Goal: Complete application form

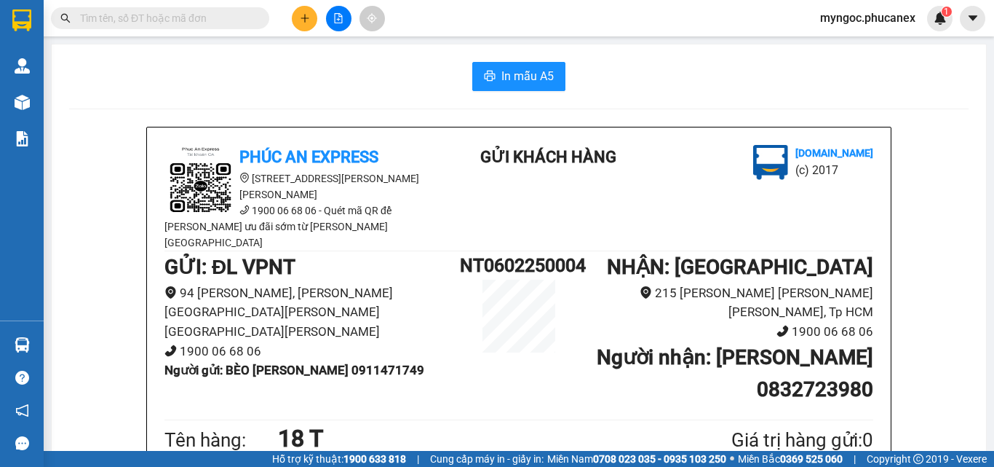
click at [210, 23] on input "text" at bounding box center [166, 18] width 172 height 16
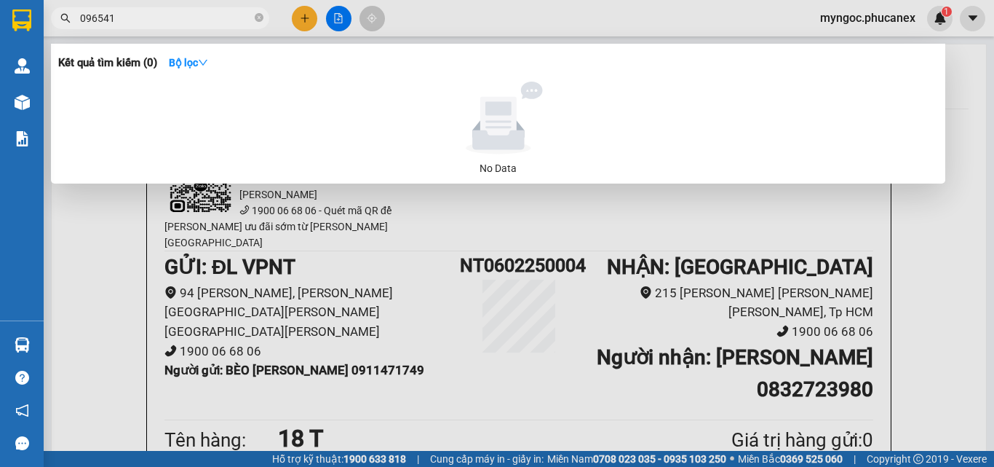
type input "0965418"
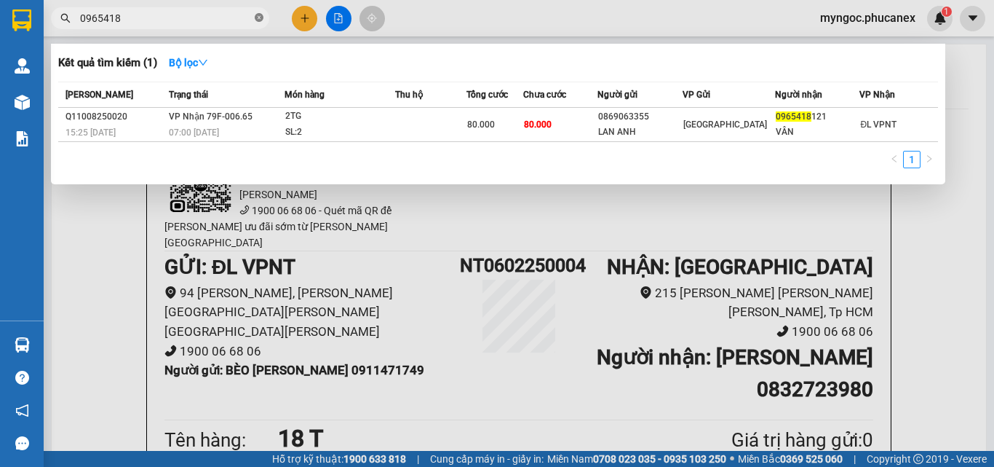
click at [256, 19] on icon "close-circle" at bounding box center [259, 17] width 9 height 9
type input "0764428442"
click at [258, 15] on icon "close-circle" at bounding box center [259, 17] width 9 height 9
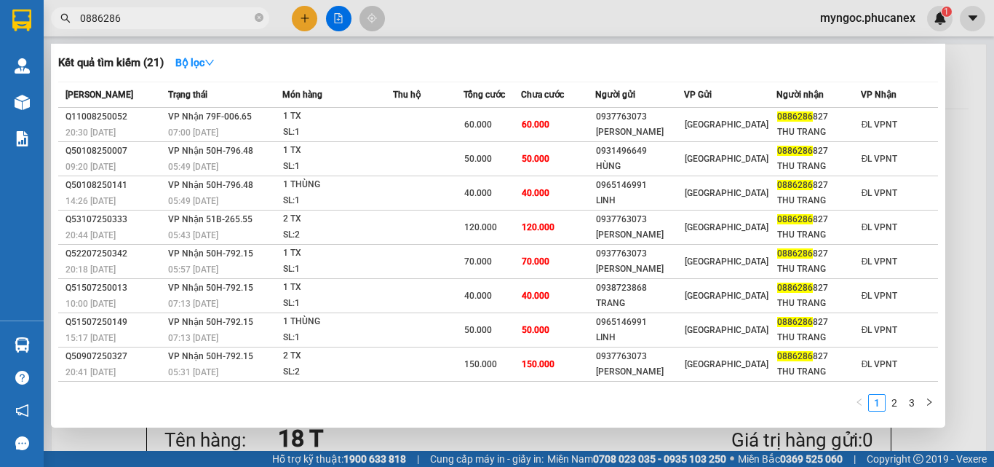
type input "0886286"
click at [261, 19] on icon "close-circle" at bounding box center [259, 17] width 9 height 9
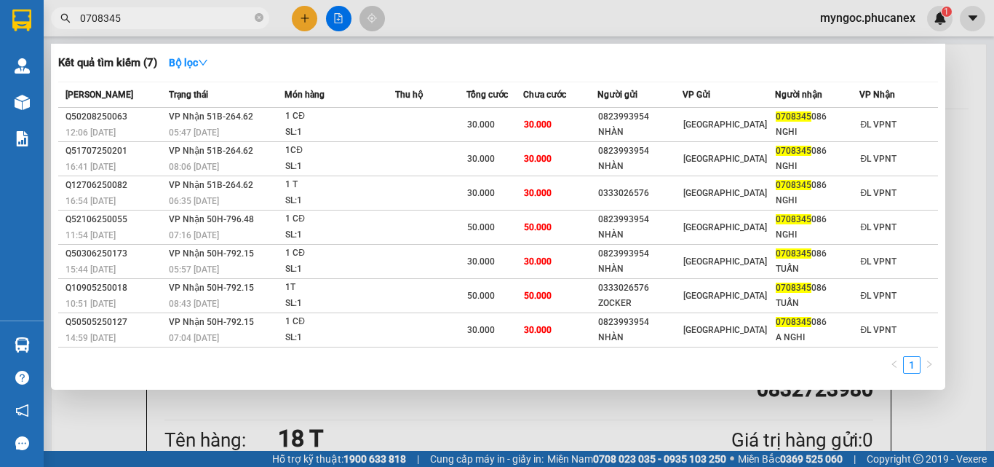
type input "0708345"
click at [262, 17] on icon "close-circle" at bounding box center [259, 17] width 9 height 9
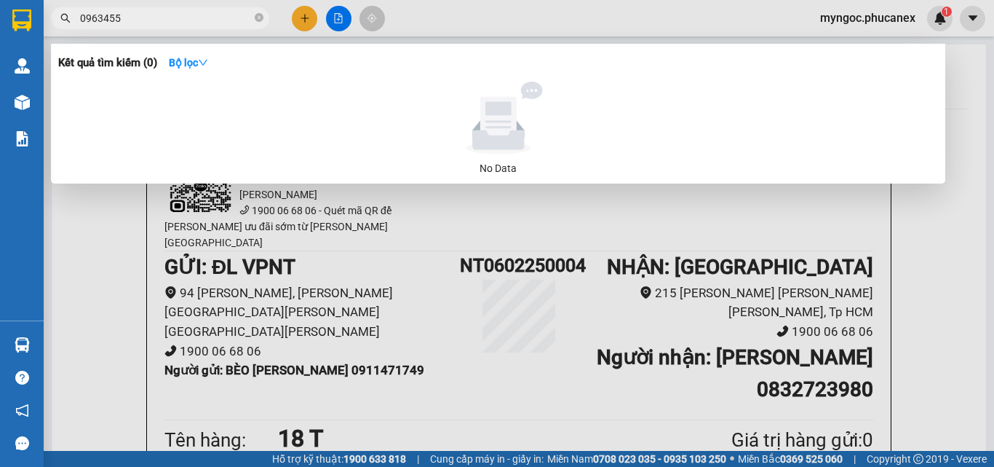
type input "0963455"
click at [263, 17] on icon "close-circle" at bounding box center [259, 17] width 9 height 9
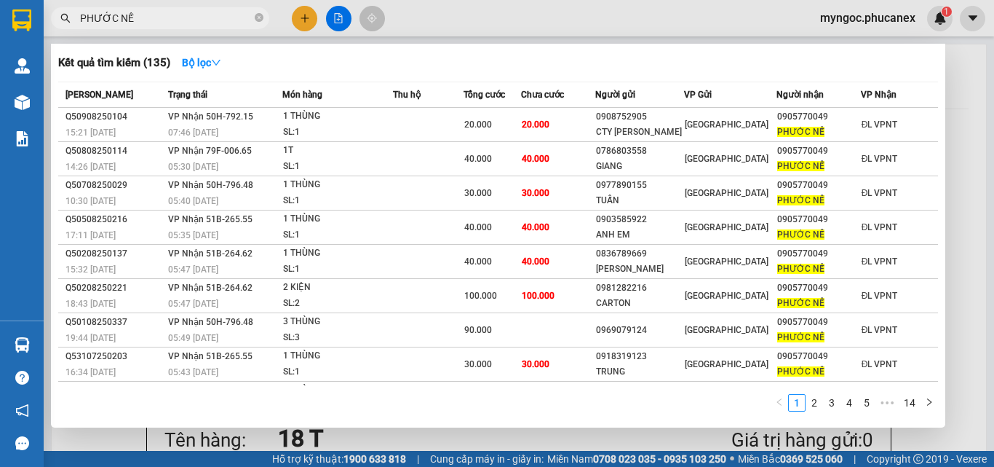
type input "PHƯỚC NẾ"
click at [258, 17] on icon "close-circle" at bounding box center [259, 17] width 9 height 9
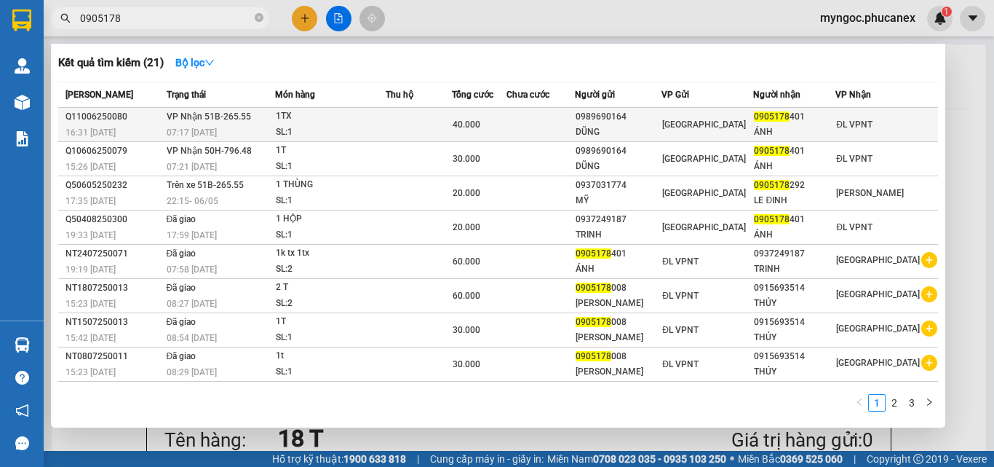
type input "0905178"
click at [544, 120] on td at bounding box center [541, 125] width 68 height 34
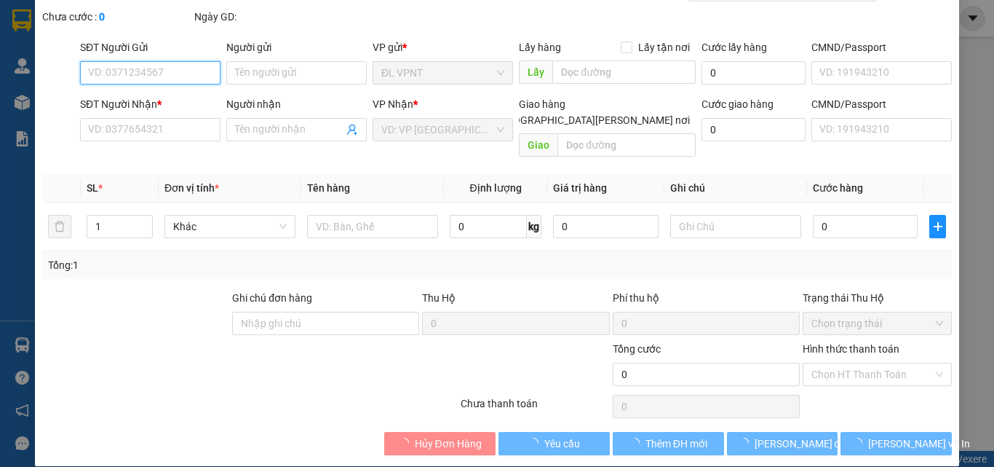
scroll to position [75, 0]
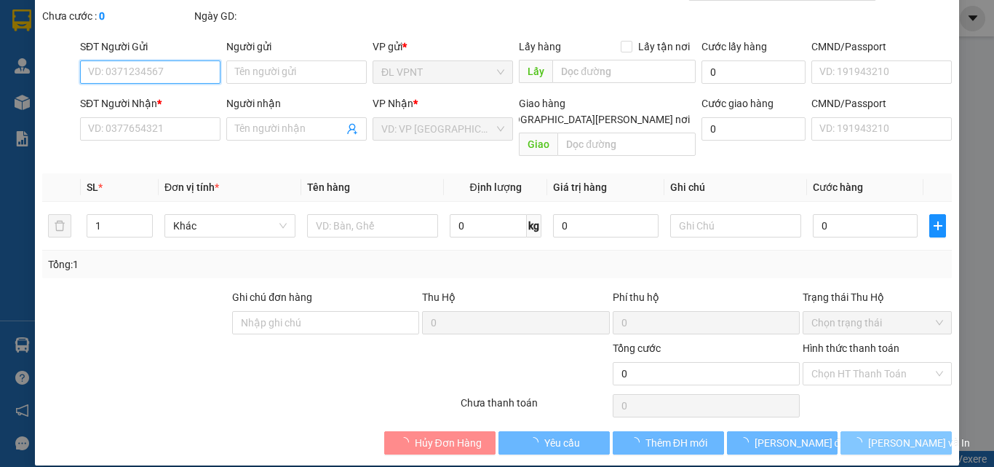
type input "0989690164"
type input "DŨNG"
type input "0905178401"
type input "ÁNH"
type input "40.000"
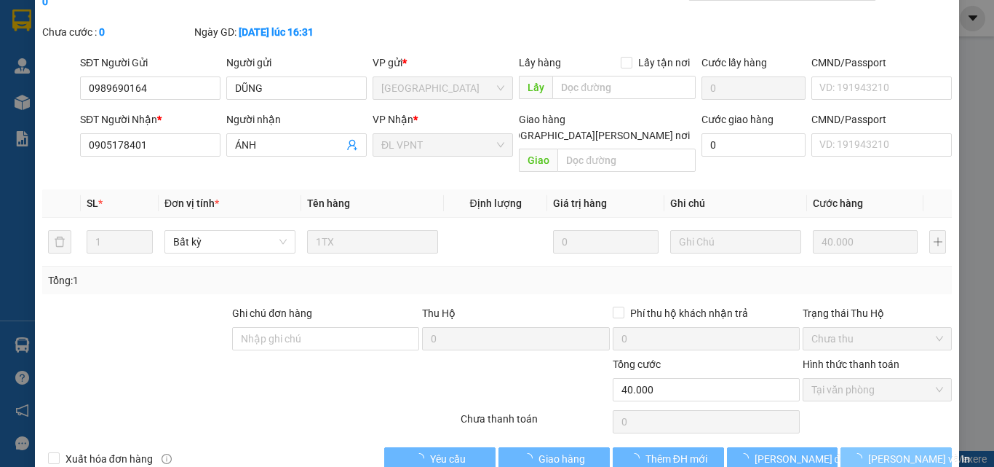
click at [857, 451] on icon "loading" at bounding box center [857, 457] width 13 height 13
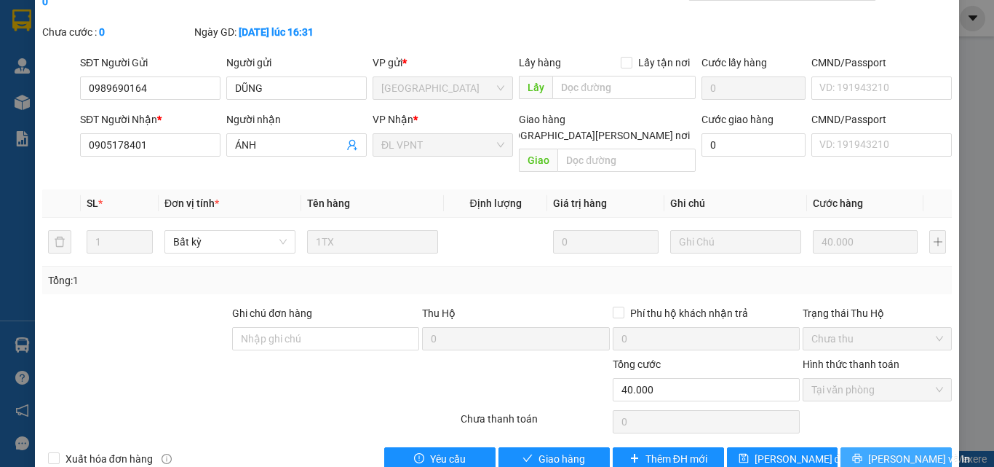
click at [874, 447] on button "[PERSON_NAME] và In" at bounding box center [896, 458] width 111 height 23
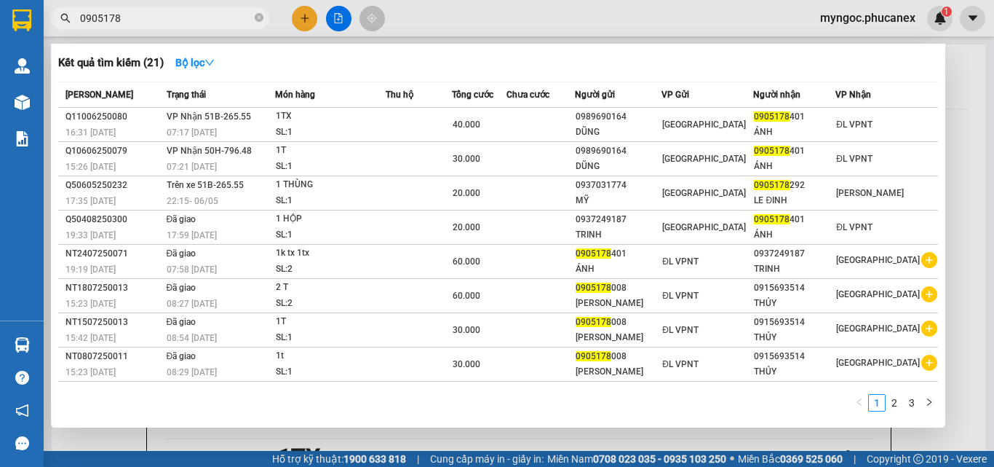
click at [199, 12] on input "0905178" at bounding box center [166, 18] width 172 height 16
click at [261, 17] on icon "close-circle" at bounding box center [259, 17] width 9 height 9
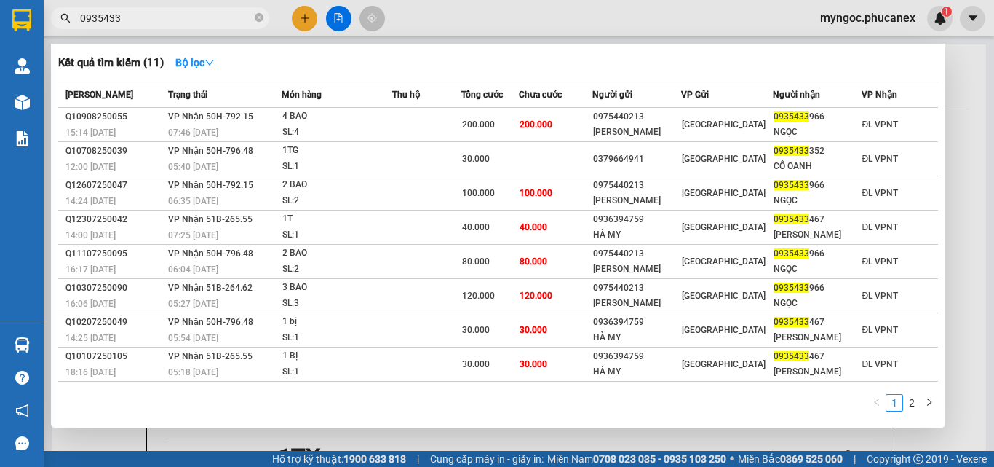
type input "0935433"
